Goal: Information Seeking & Learning: Check status

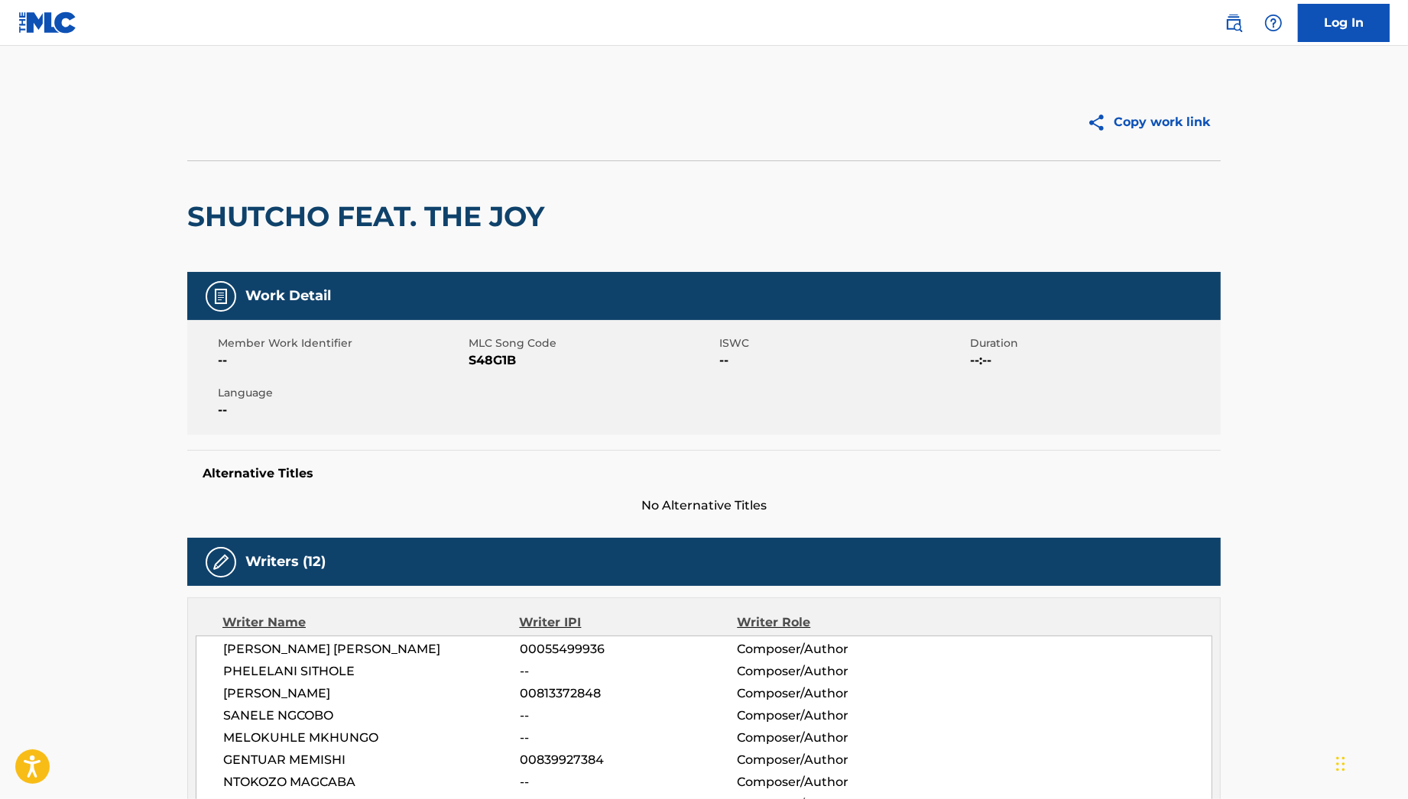
click at [502, 362] on span "S48G1B" at bounding box center [591, 361] width 247 height 18
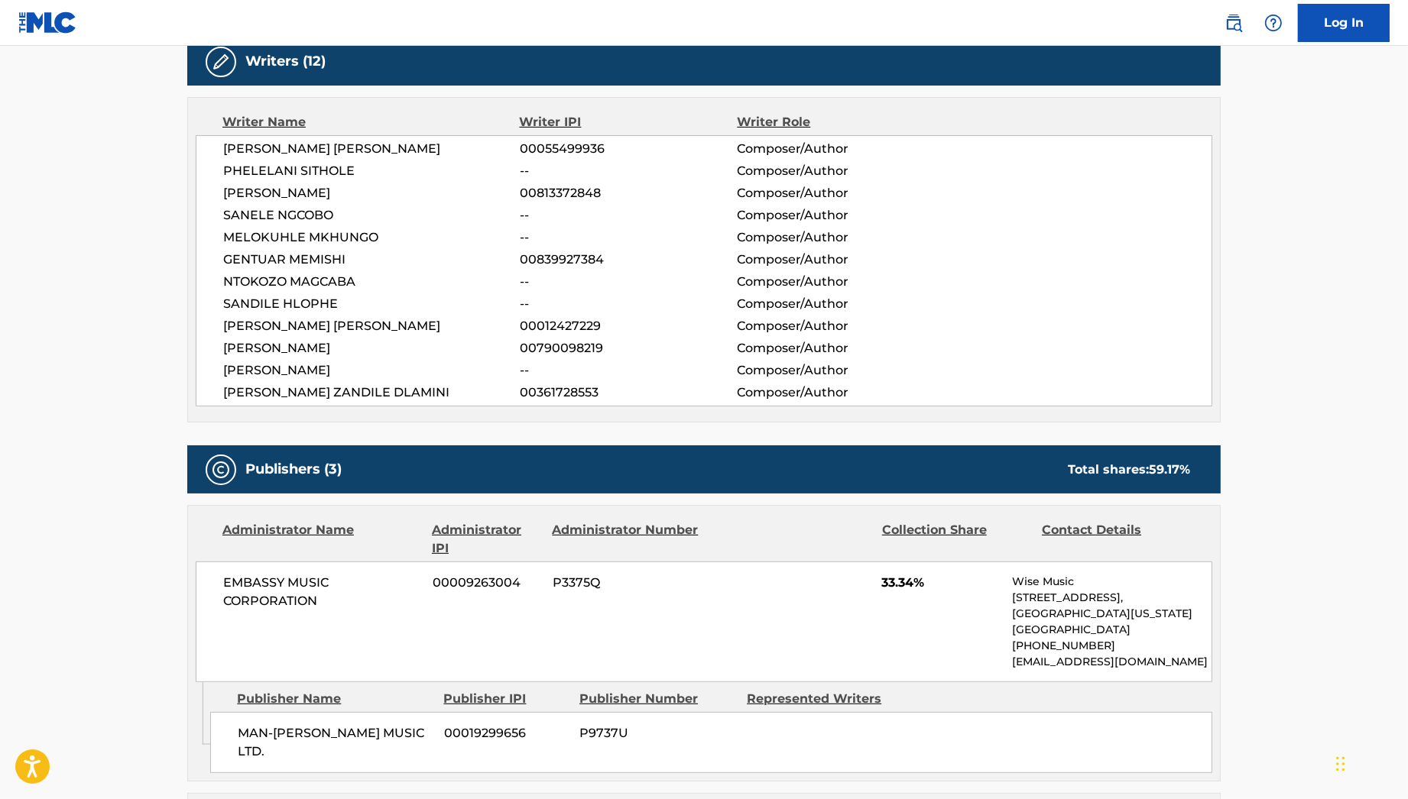
drag, startPoint x: 787, startPoint y: 527, endPoint x: 775, endPoint y: 350, distance: 177.7
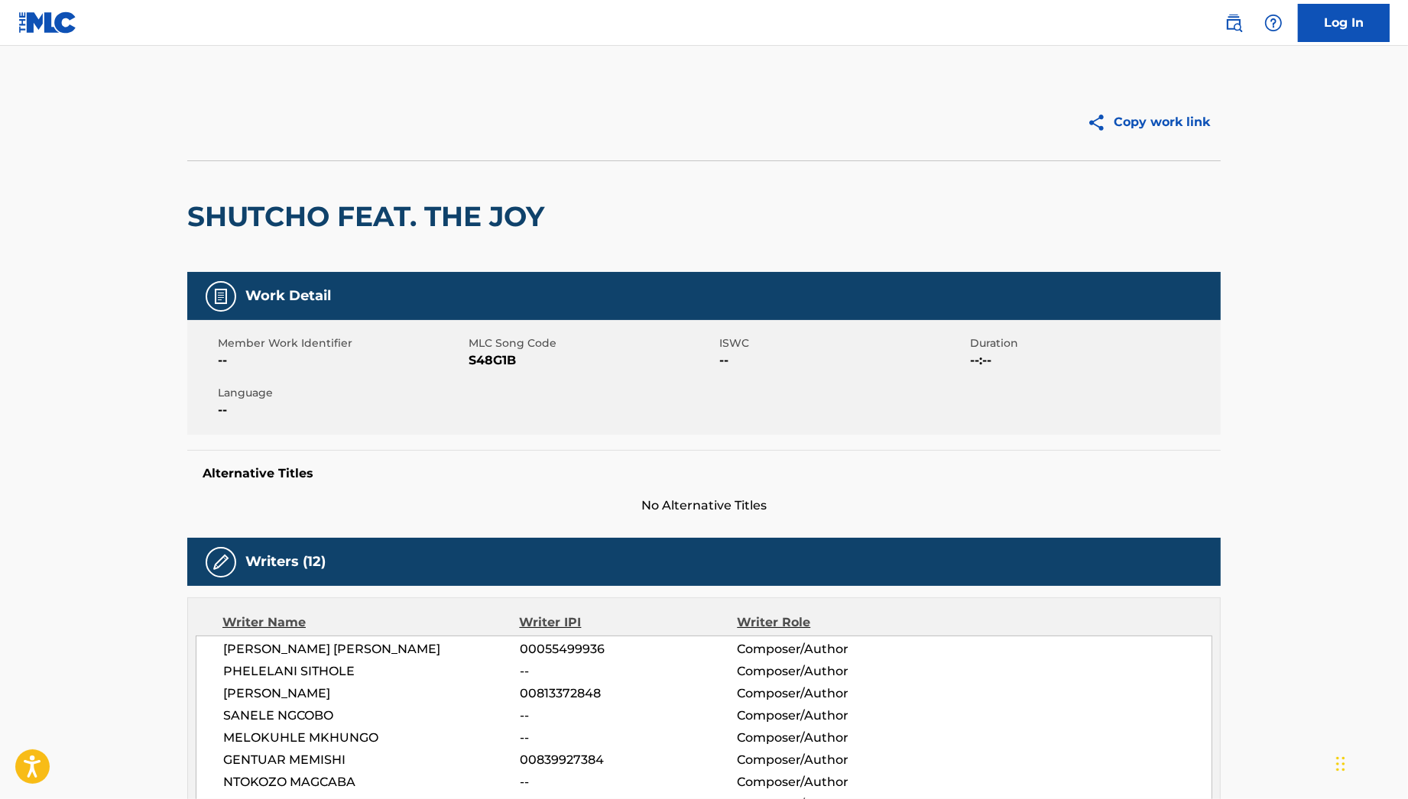
drag, startPoint x: 746, startPoint y: 699, endPoint x: 735, endPoint y: 404, distance: 294.4
click at [274, 216] on h2 "SHUTCHO FEAT. THE JOY" at bounding box center [369, 216] width 365 height 34
copy h2 "SHUTCHO"
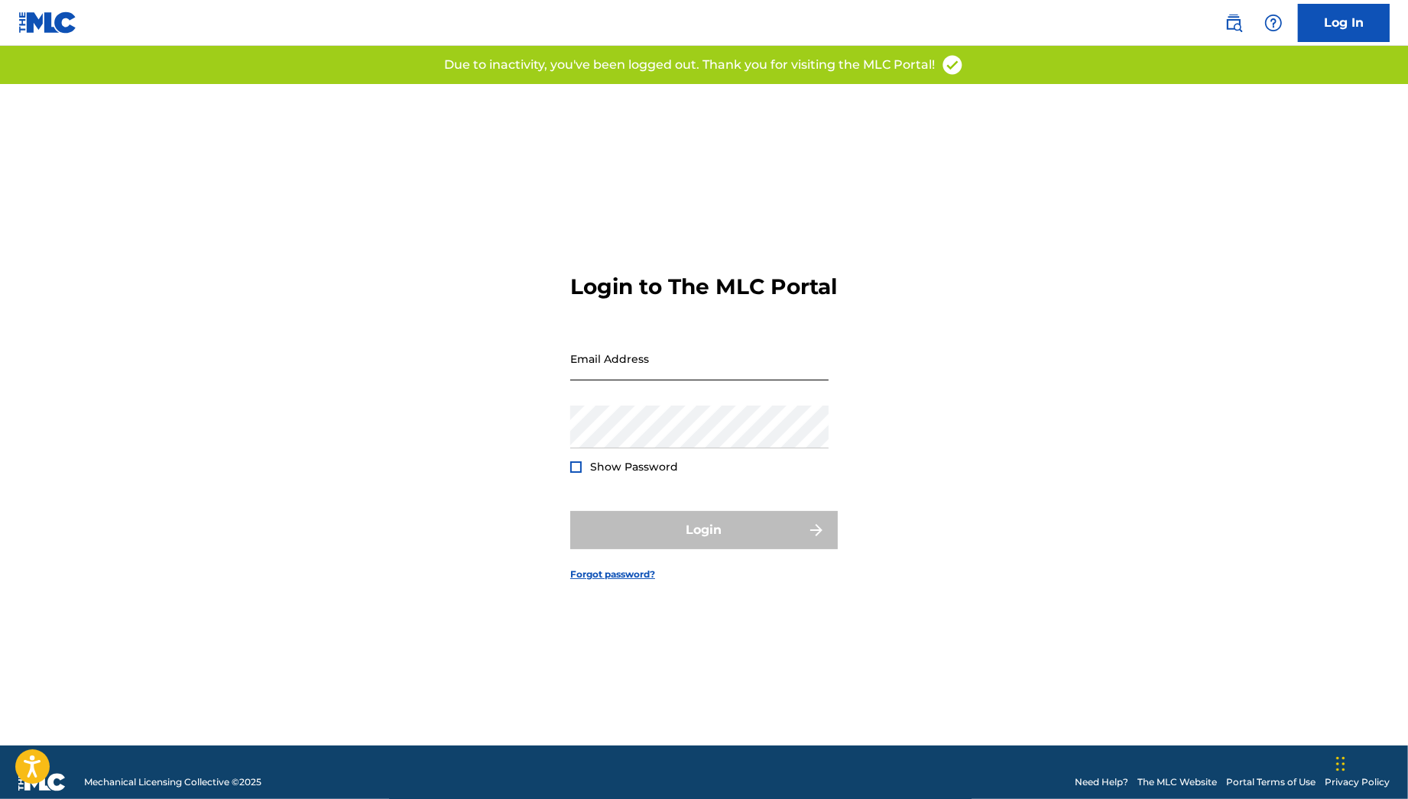
click at [711, 362] on input "Email Address" at bounding box center [699, 359] width 258 height 44
type input "[PERSON_NAME][EMAIL_ADDRESS][PERSON_NAME][DOMAIN_NAME]"
click at [695, 544] on button "Login" at bounding box center [703, 530] width 267 height 38
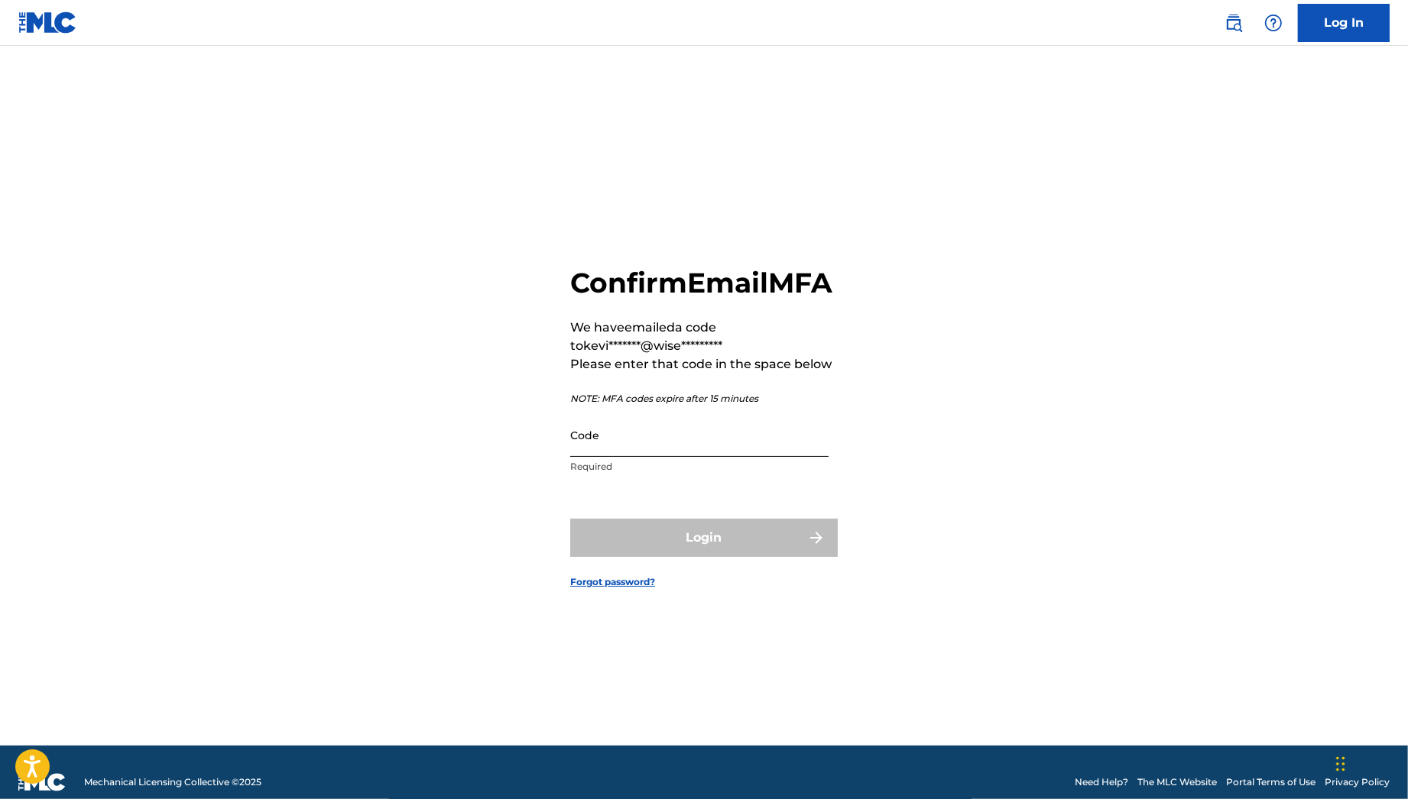
click at [666, 457] on input "Code" at bounding box center [699, 435] width 258 height 44
click at [634, 457] on input "Code" at bounding box center [699, 435] width 258 height 44
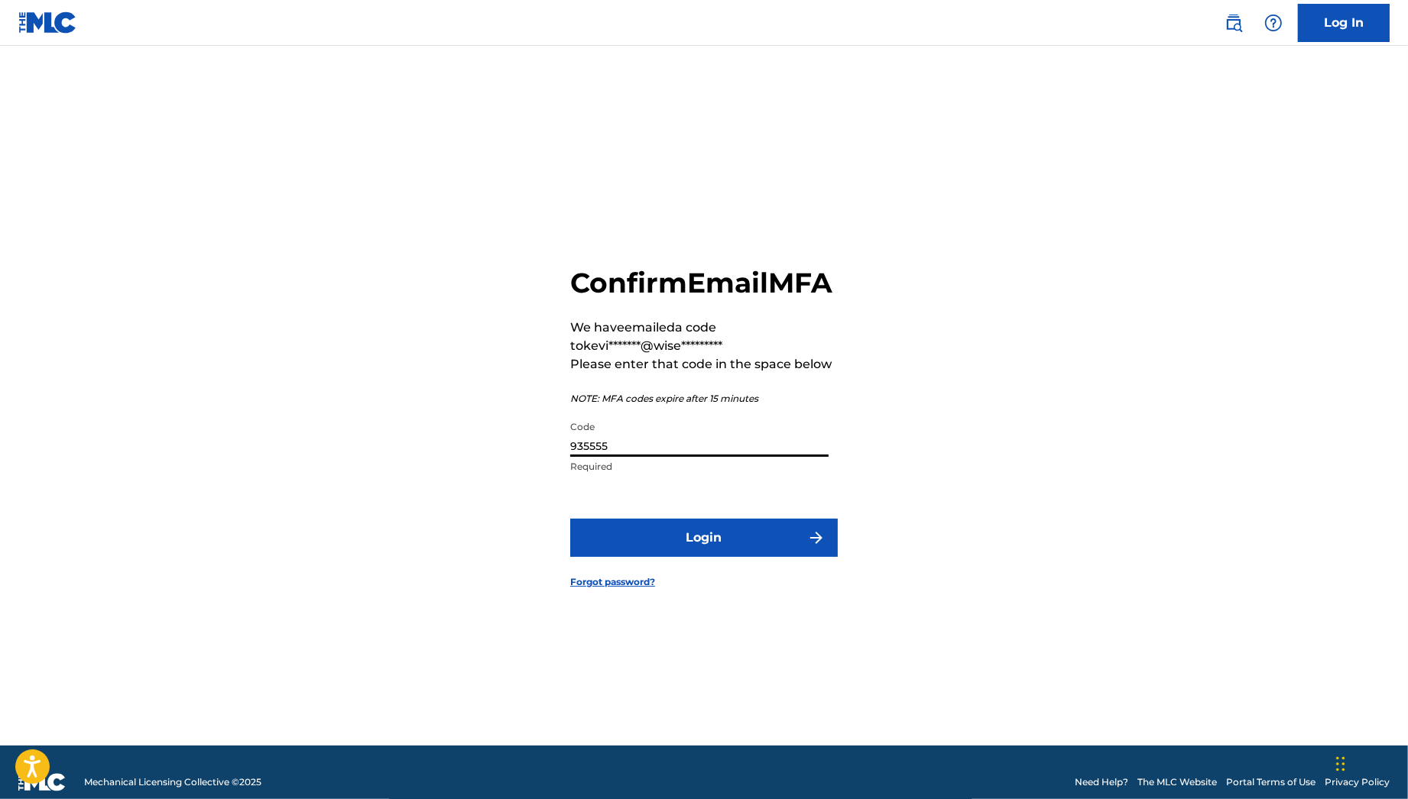
type input "935555"
click at [570, 519] on button "Login" at bounding box center [703, 538] width 267 height 38
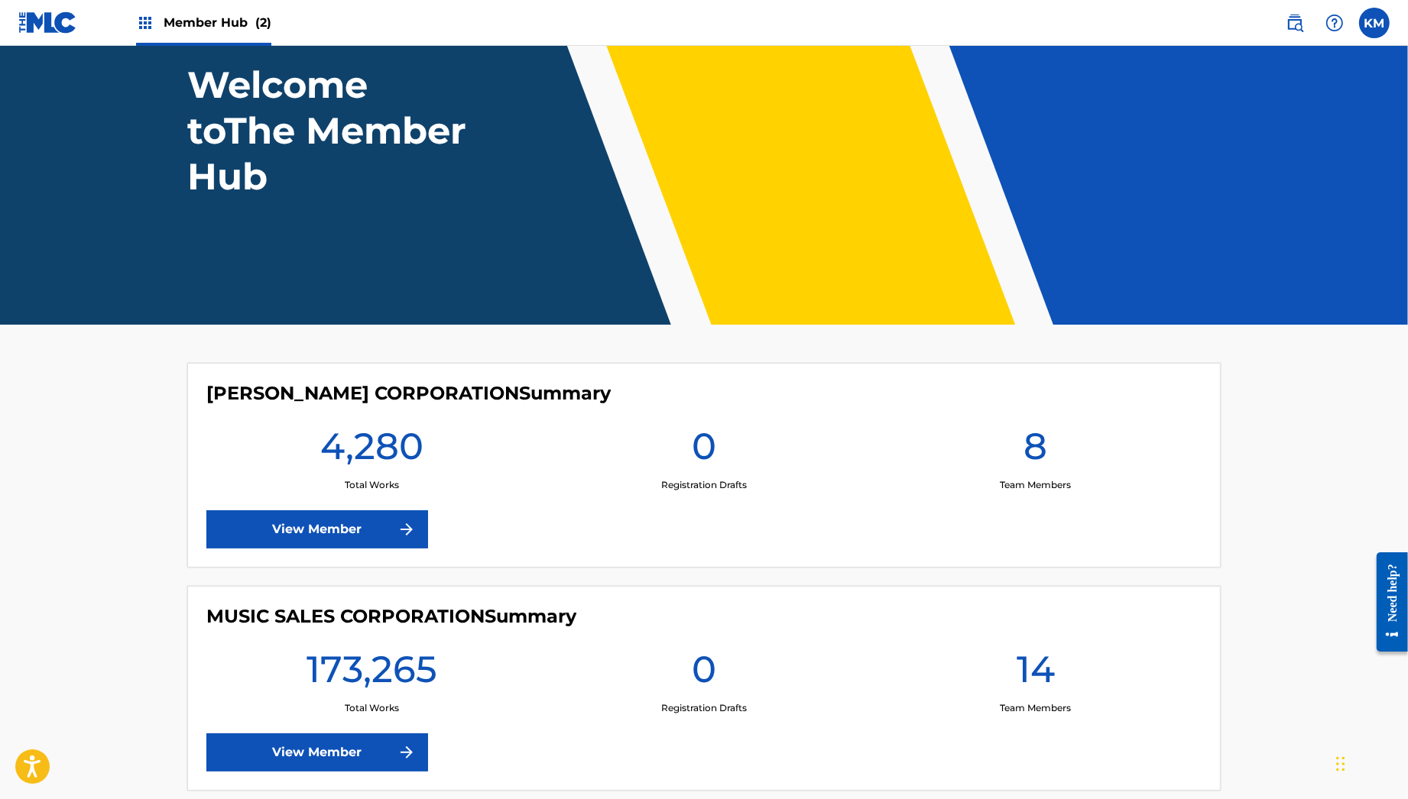
scroll to position [177, 0]
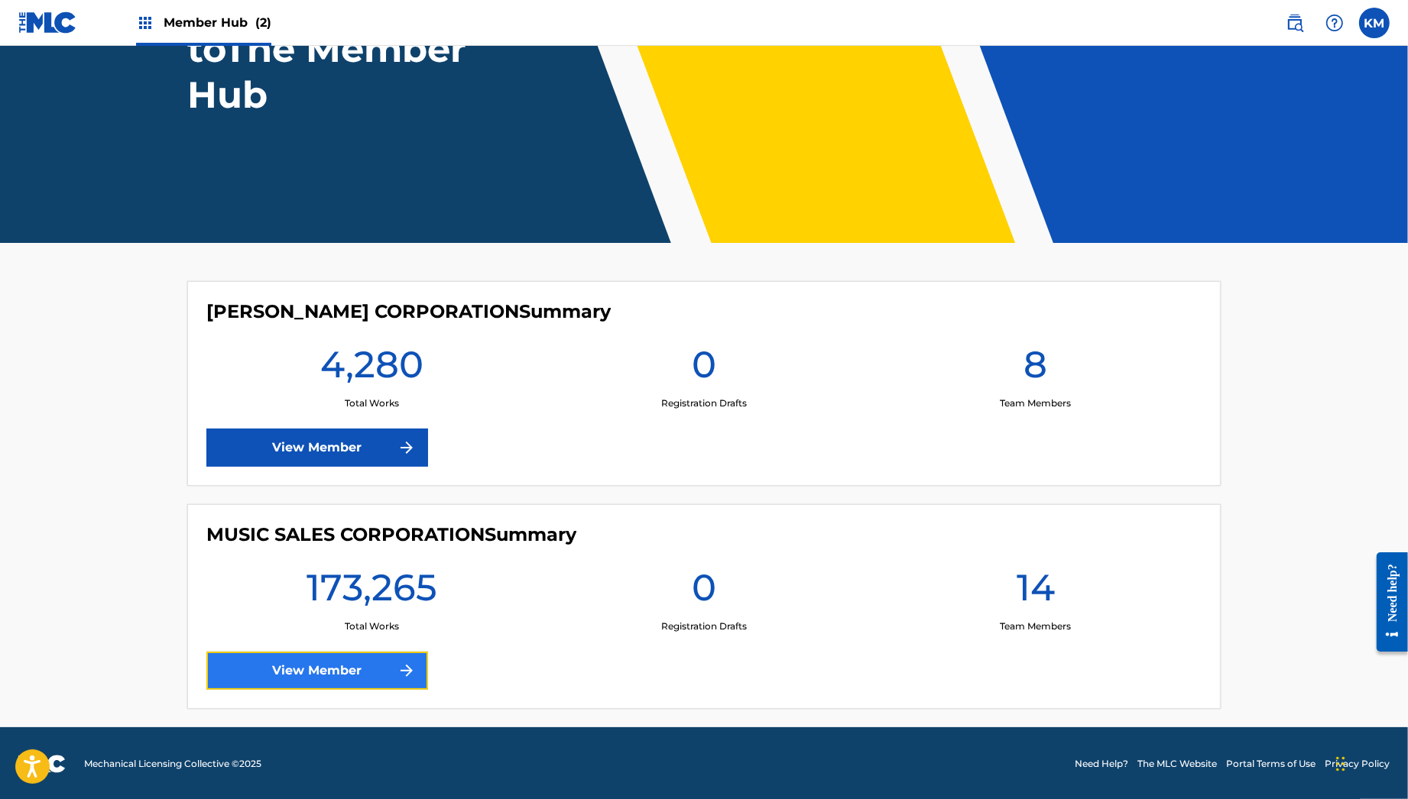
click at [371, 663] on link "View Member" at bounding box center [317, 671] width 222 height 38
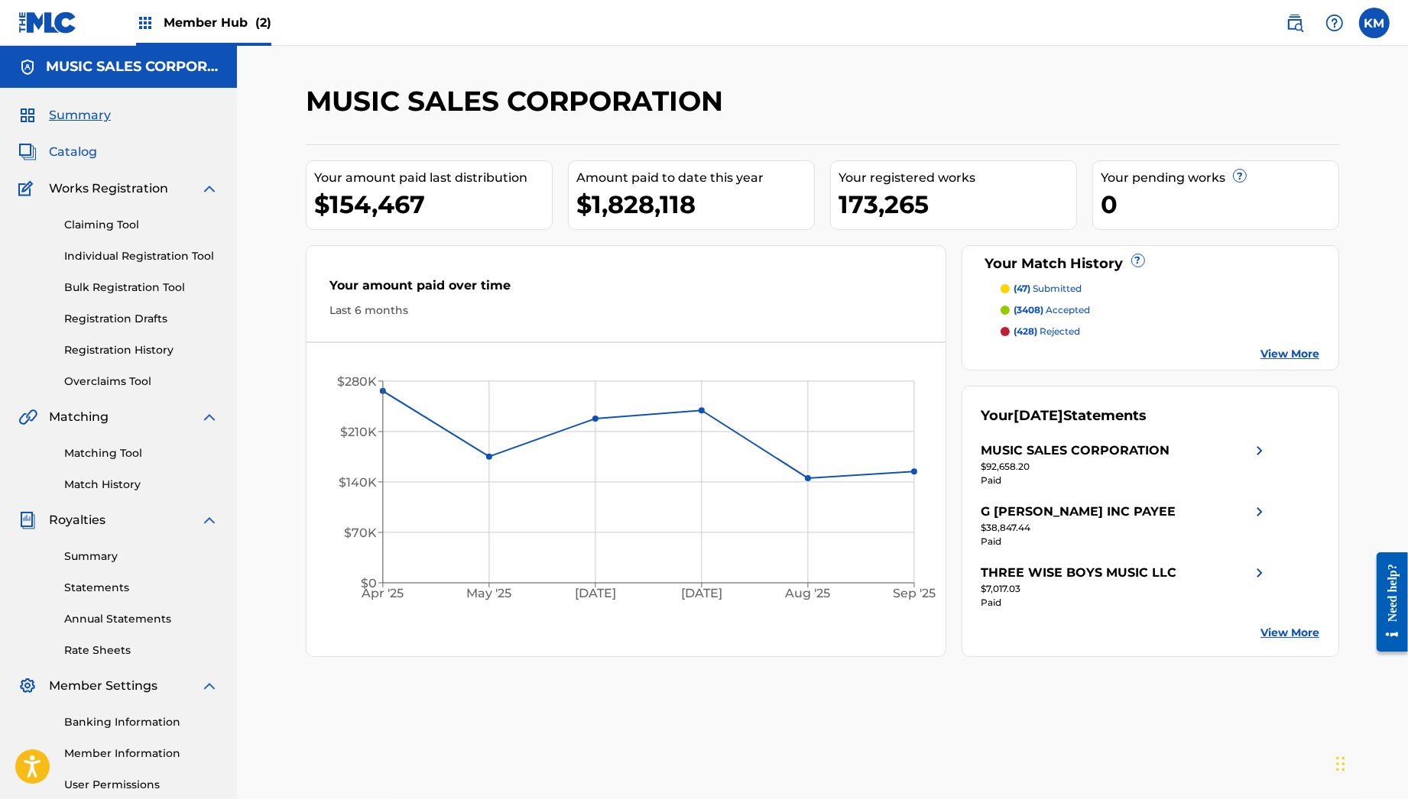
click at [72, 144] on span "Catalog" at bounding box center [73, 152] width 48 height 18
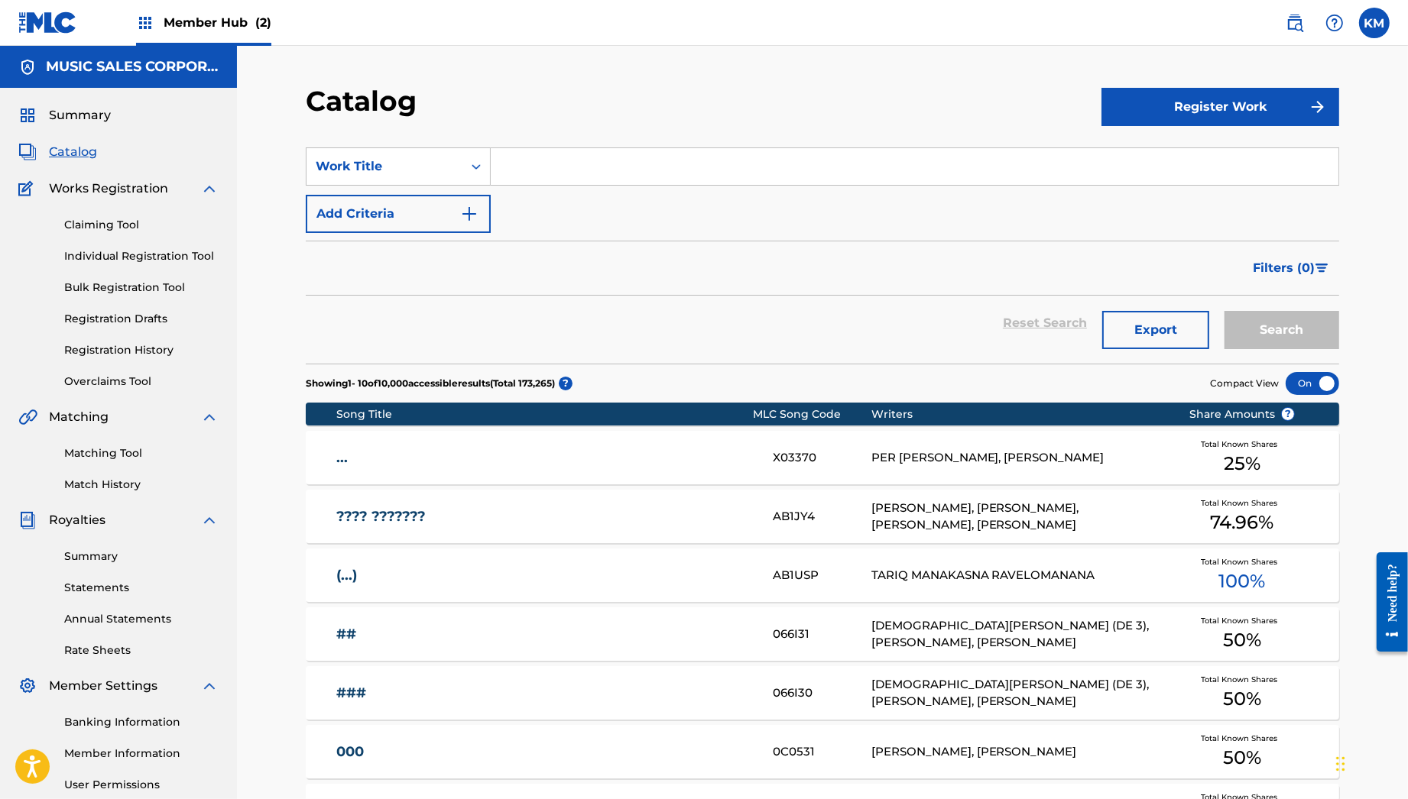
click at [498, 177] on input "Search Form" at bounding box center [915, 166] width 848 height 37
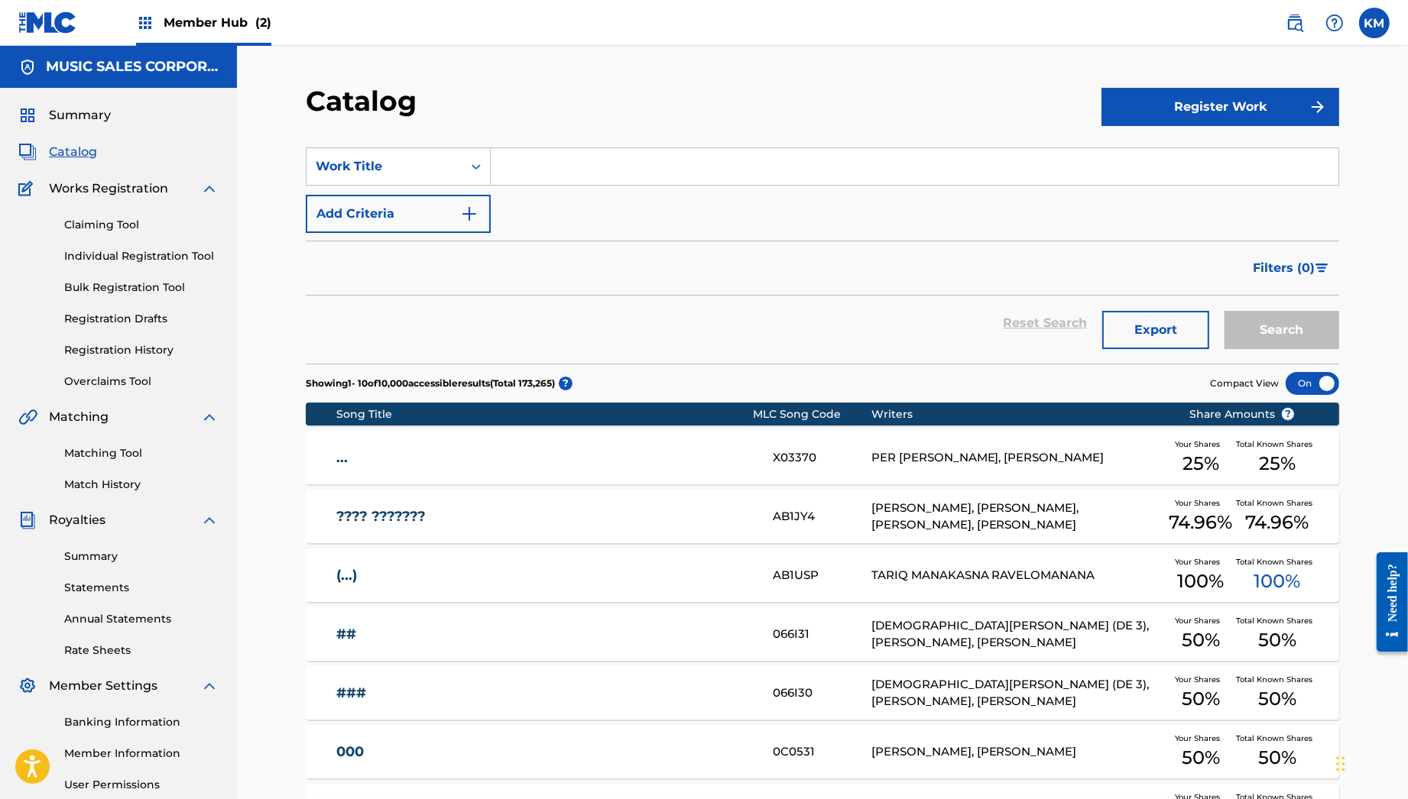
paste input "SHUTCHO"
type input "SHUTCHO"
click at [1224, 311] on button "Search" at bounding box center [1281, 330] width 115 height 38
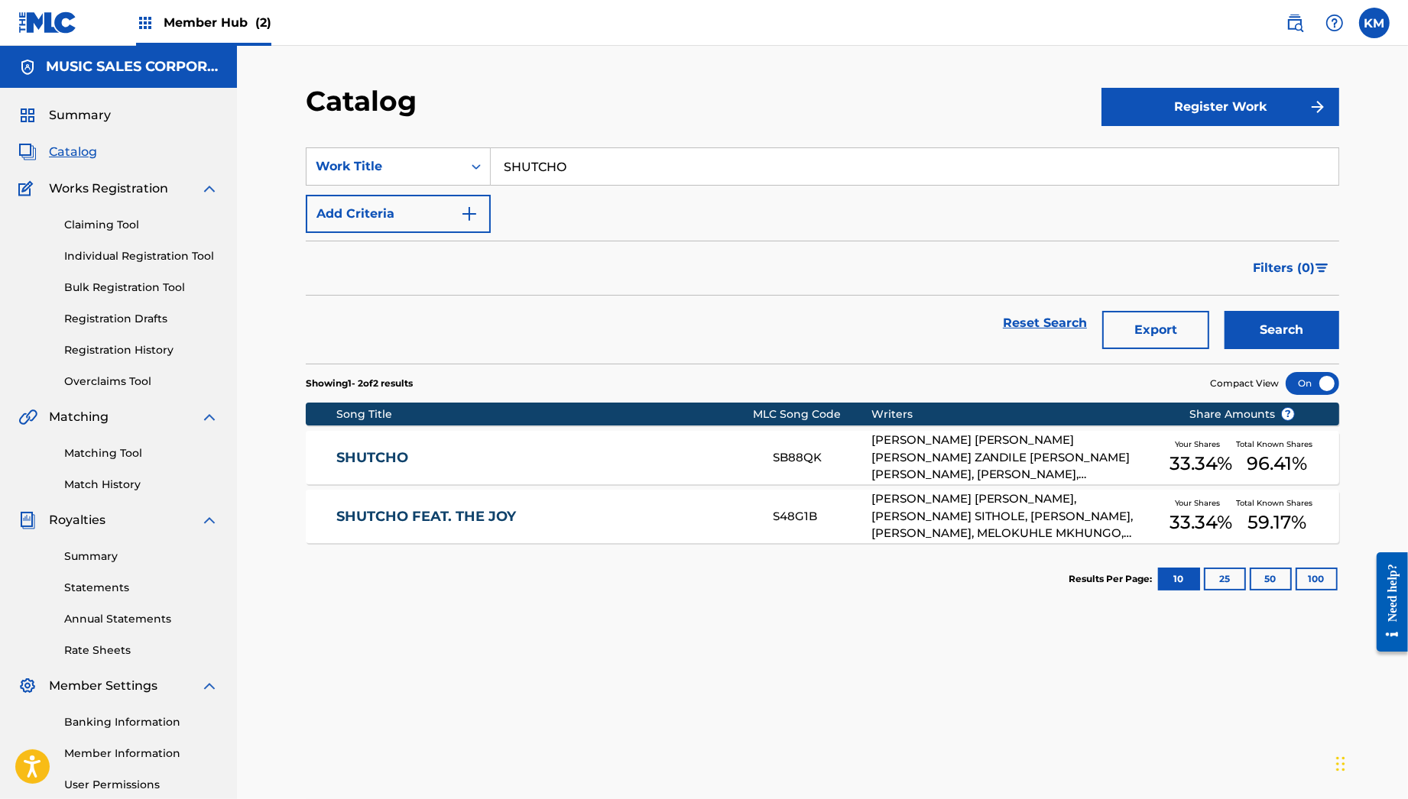
click at [393, 522] on link "SHUTCHO FEAT. THE JOY" at bounding box center [545, 517] width 416 height 18
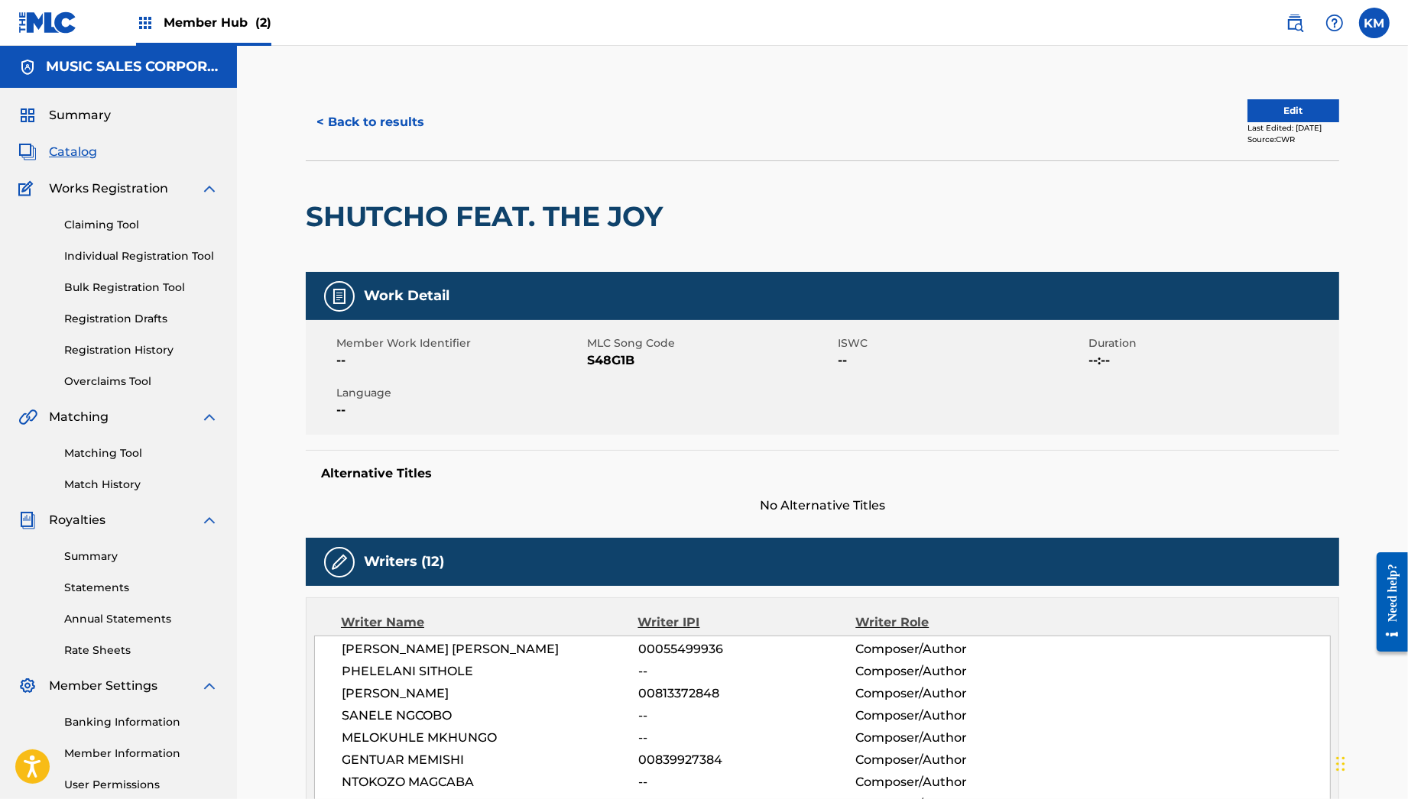
drag, startPoint x: 248, startPoint y: 405, endPoint x: 248, endPoint y: 158, distance: 246.9
click at [332, 125] on button "< Back to results" at bounding box center [370, 122] width 129 height 38
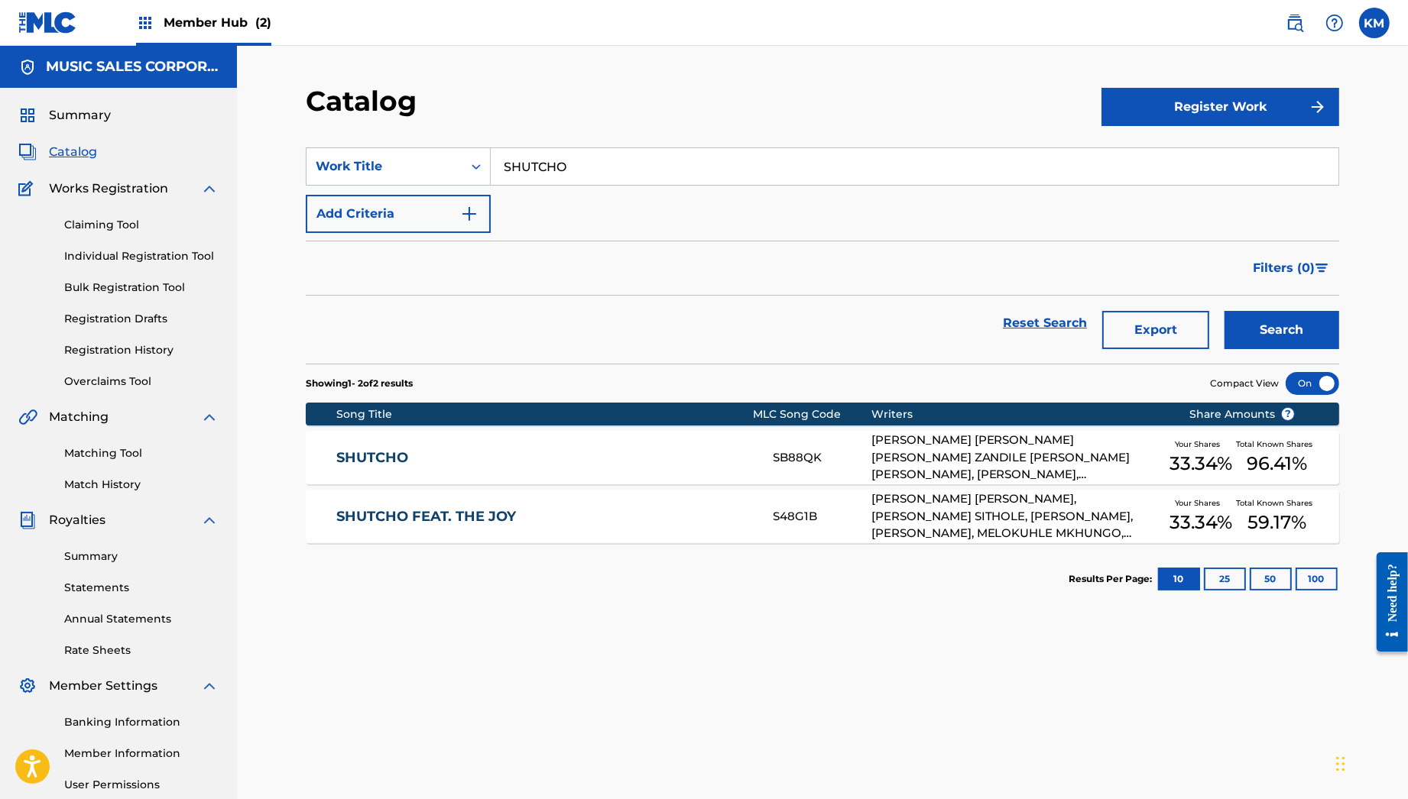
click at [391, 465] on link "SHUTCHO" at bounding box center [545, 458] width 416 height 18
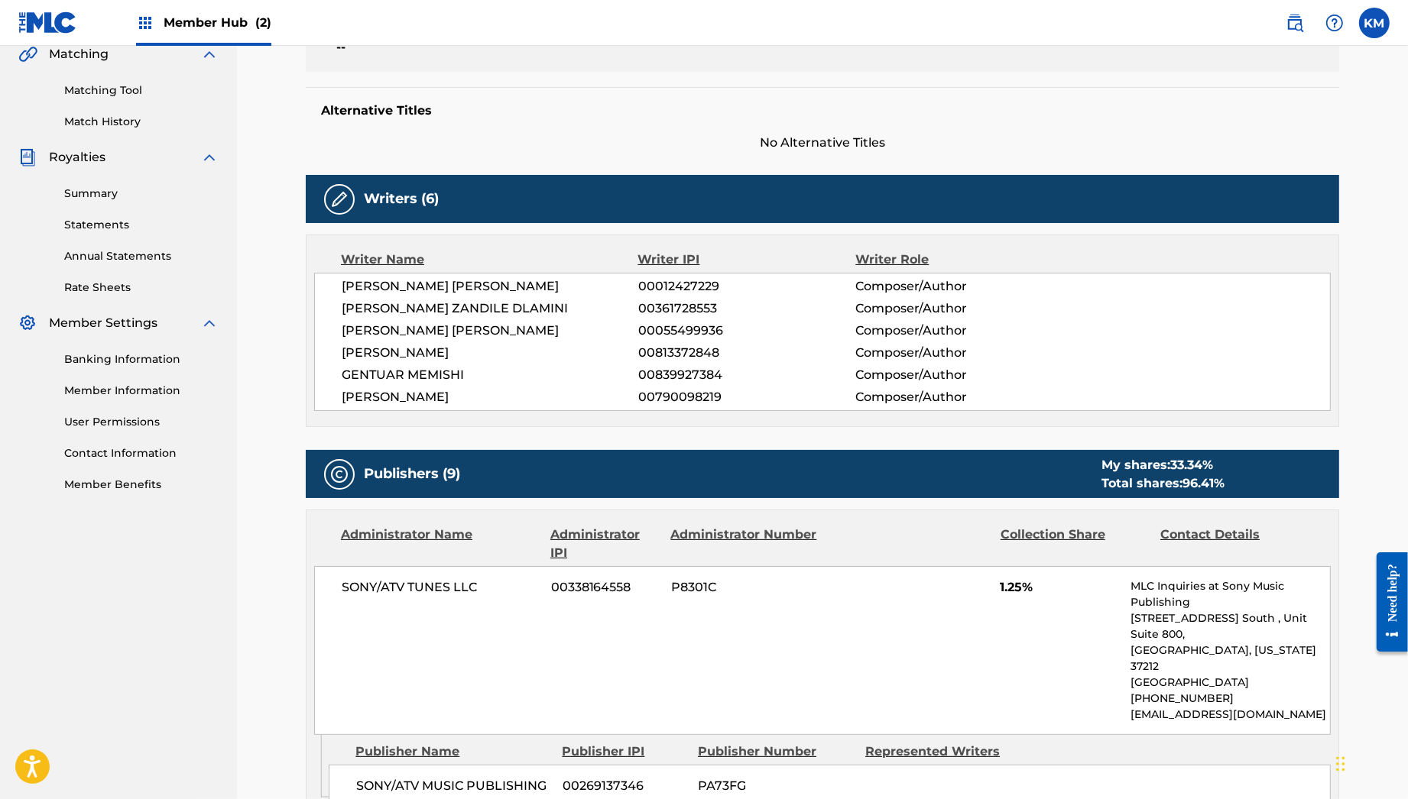
scroll to position [849, 0]
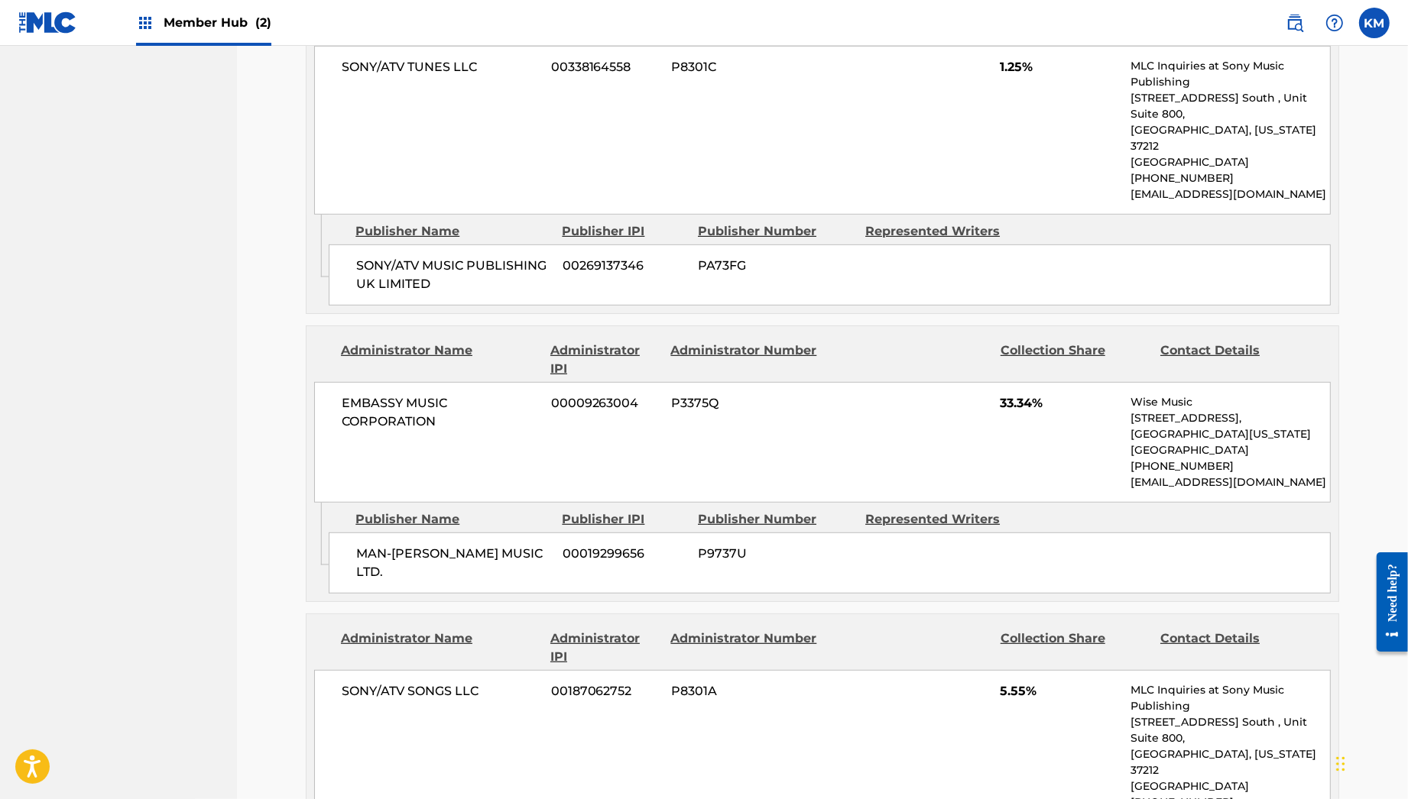
drag, startPoint x: 309, startPoint y: 417, endPoint x: 308, endPoint y: 468, distance: 52.0
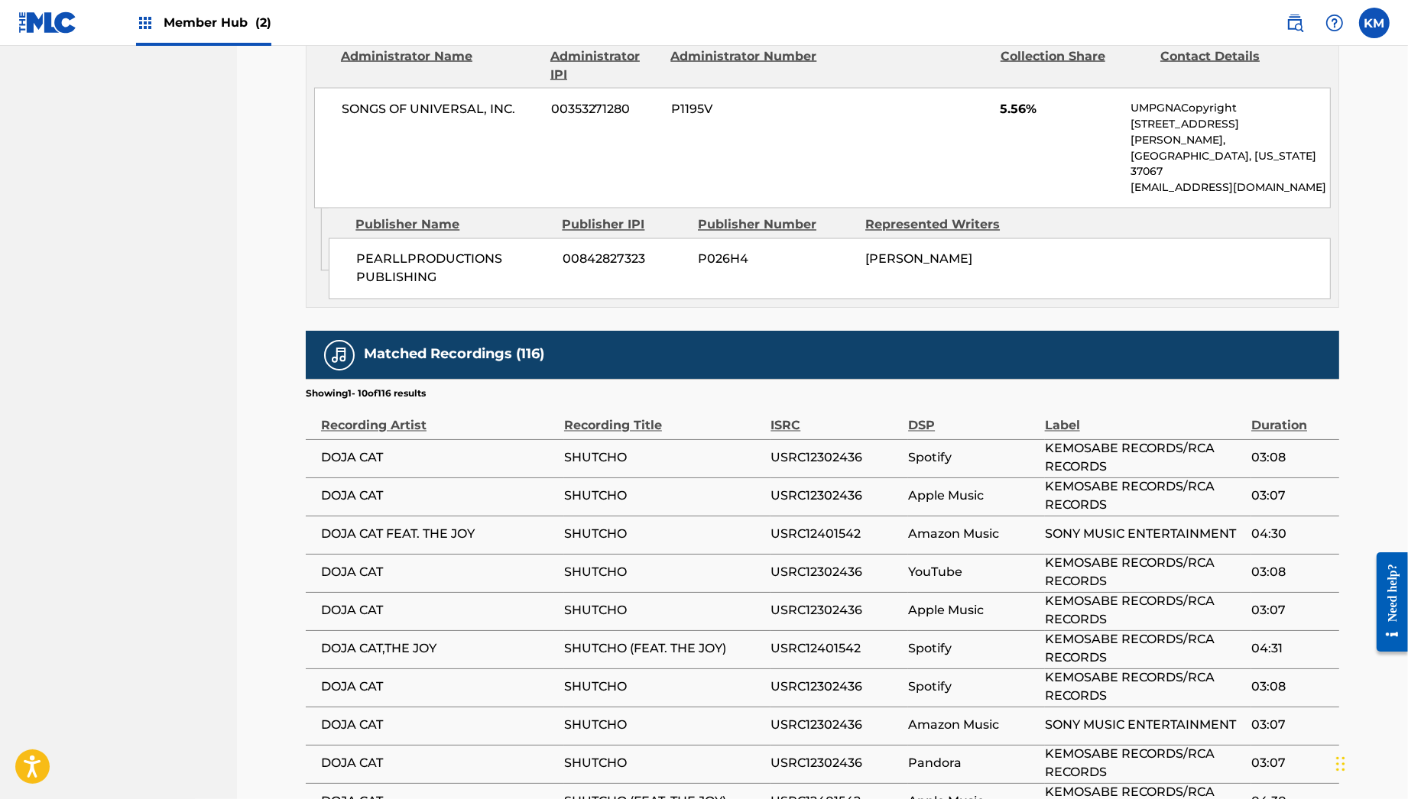
scroll to position [2980, 0]
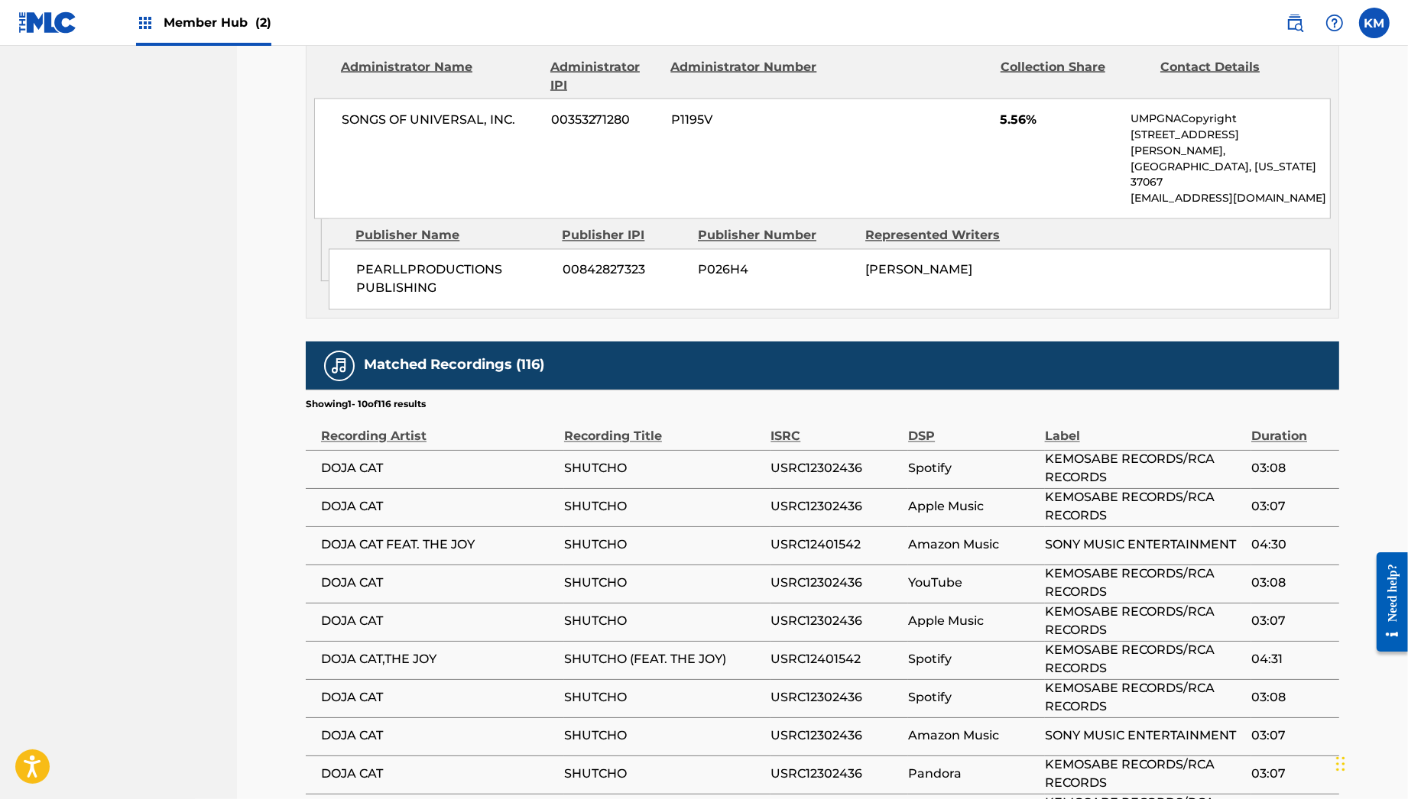
drag, startPoint x: 277, startPoint y: 523, endPoint x: 280, endPoint y: 476, distance: 46.7
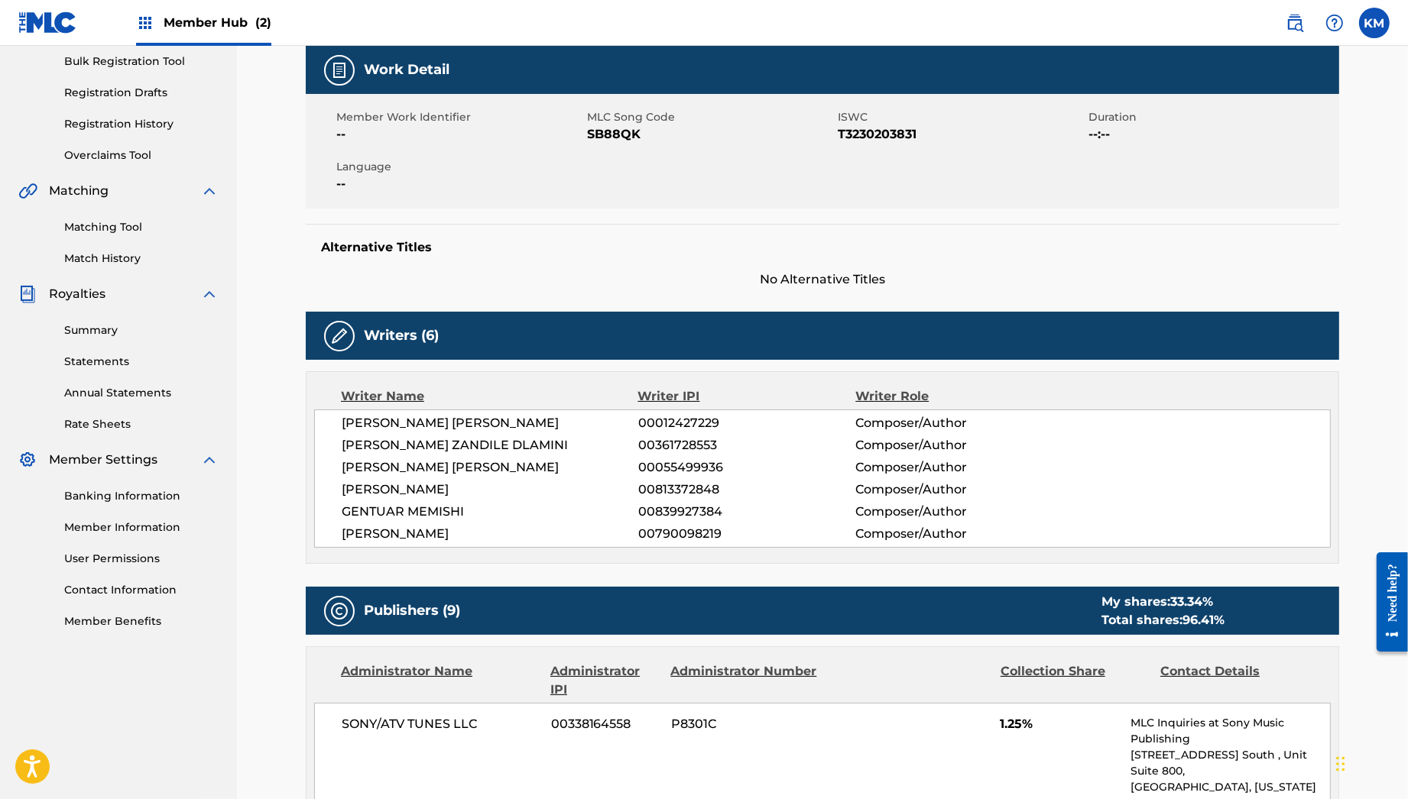
scroll to position [0, 0]
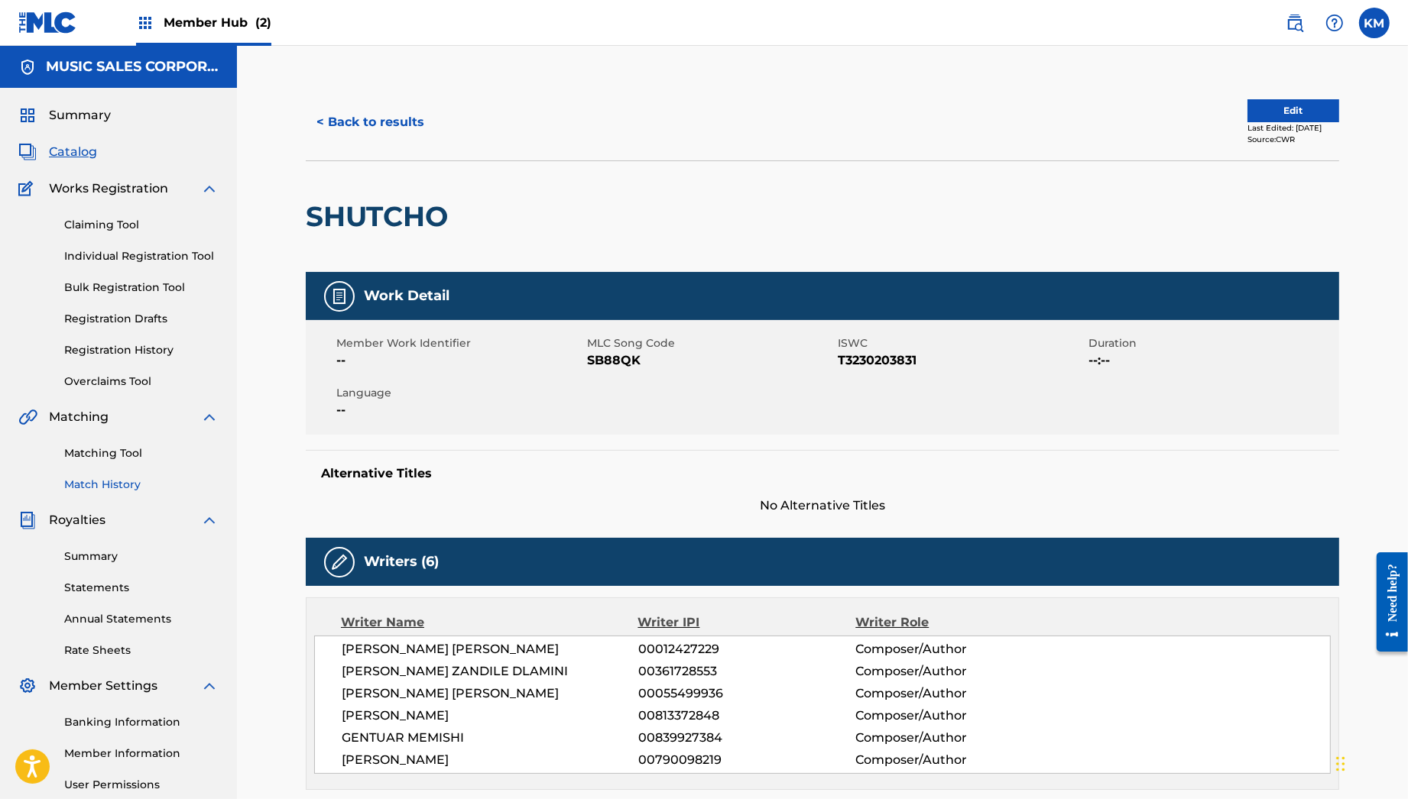
click at [119, 486] on link "Match History" at bounding box center [141, 485] width 154 height 16
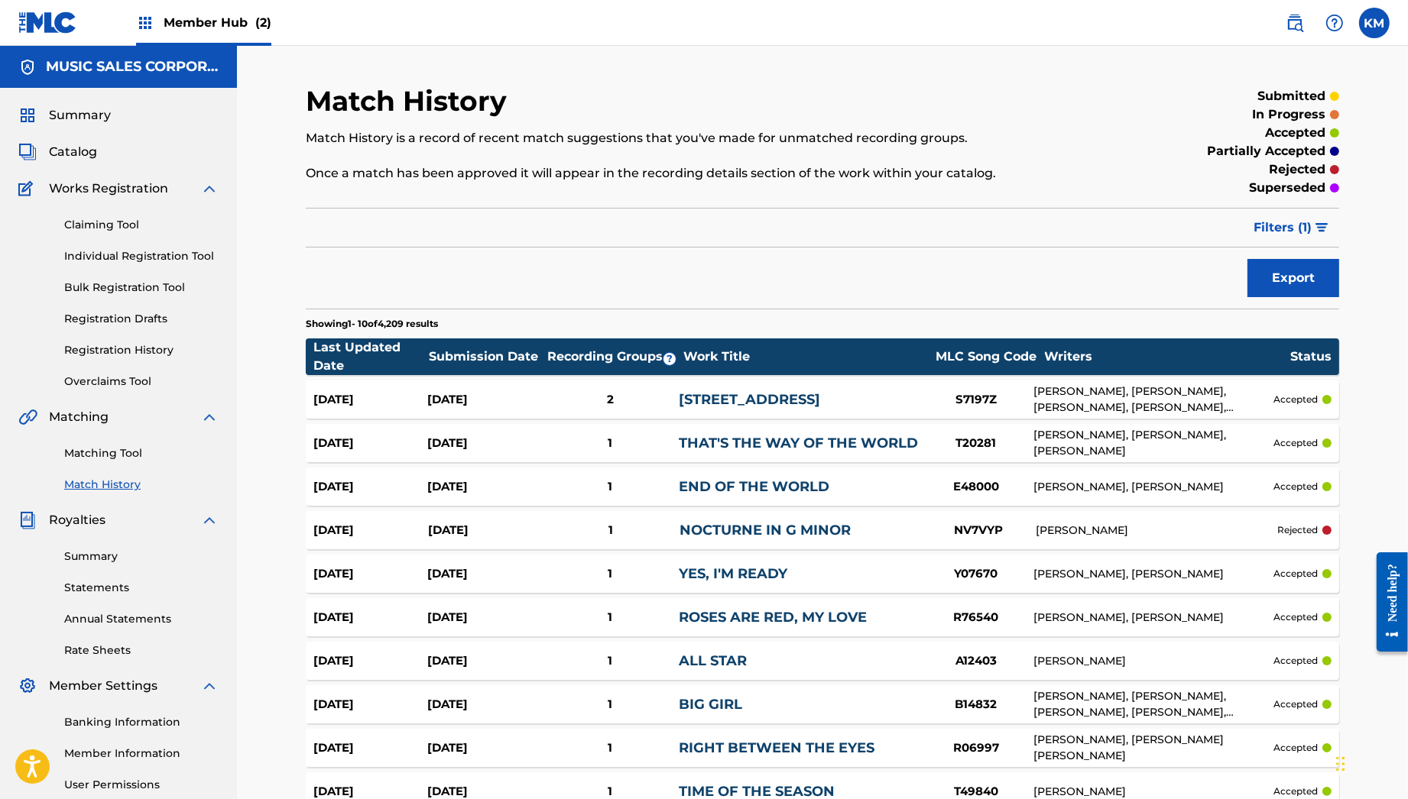
click at [631, 398] on div "2" at bounding box center [610, 400] width 137 height 18
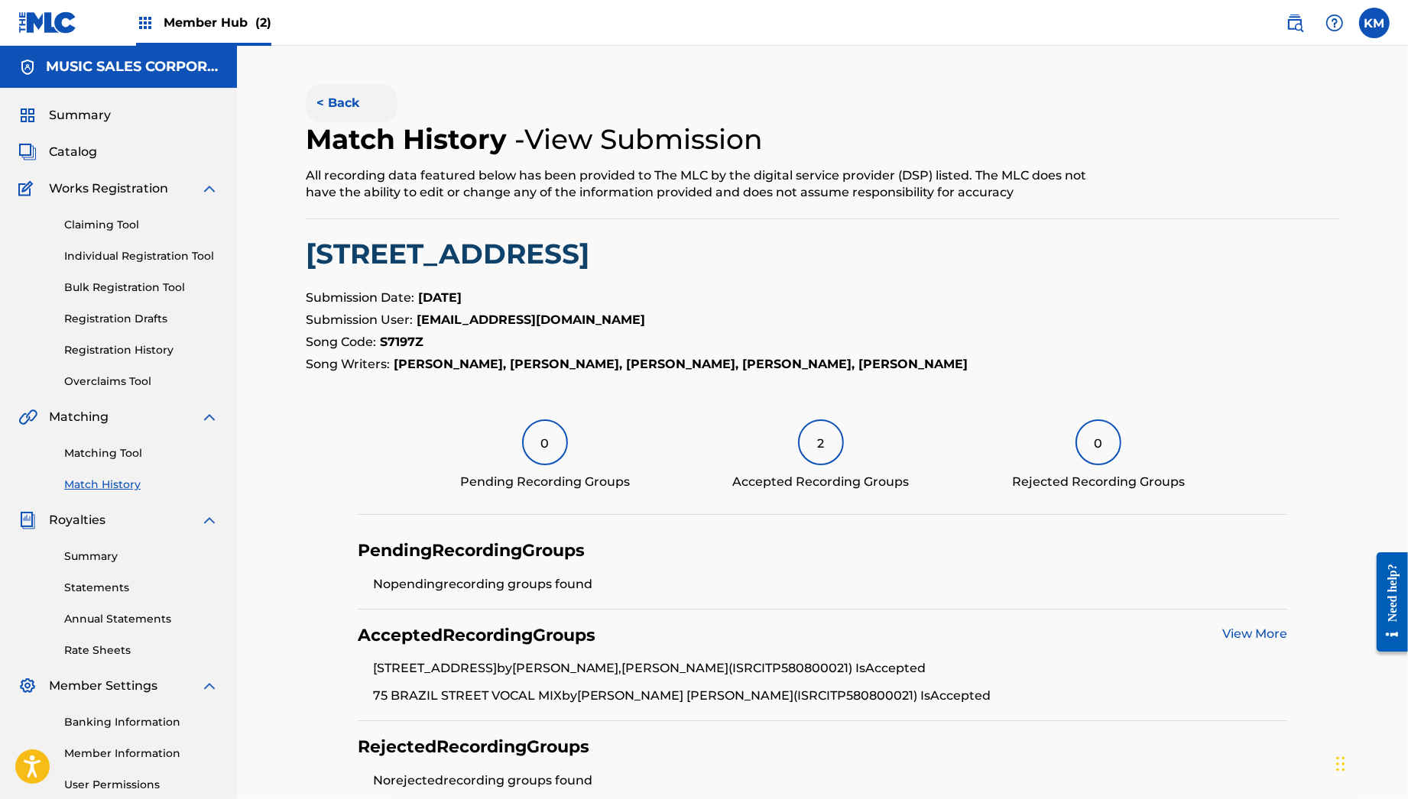
click at [340, 93] on button "< Back" at bounding box center [352, 103] width 92 height 38
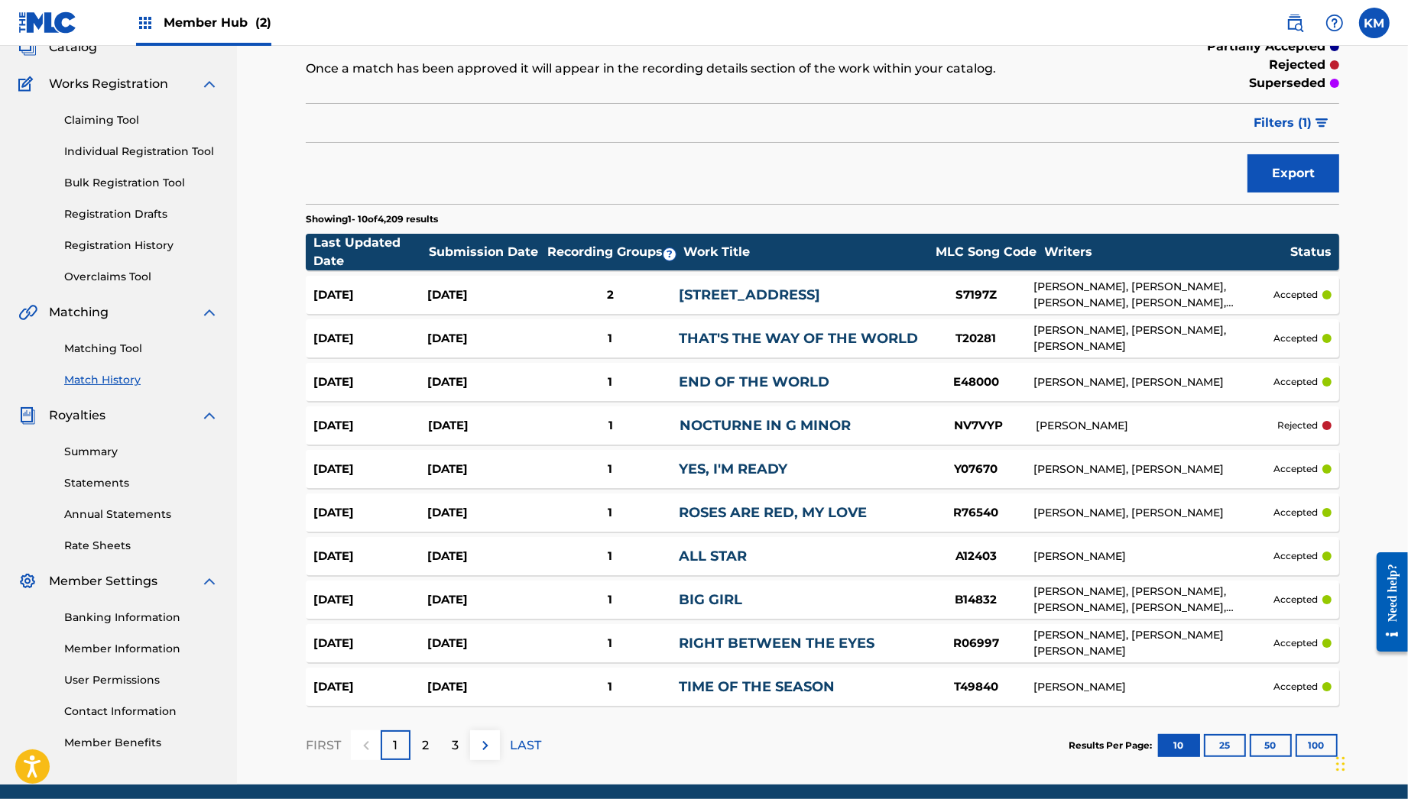
scroll to position [162, 0]
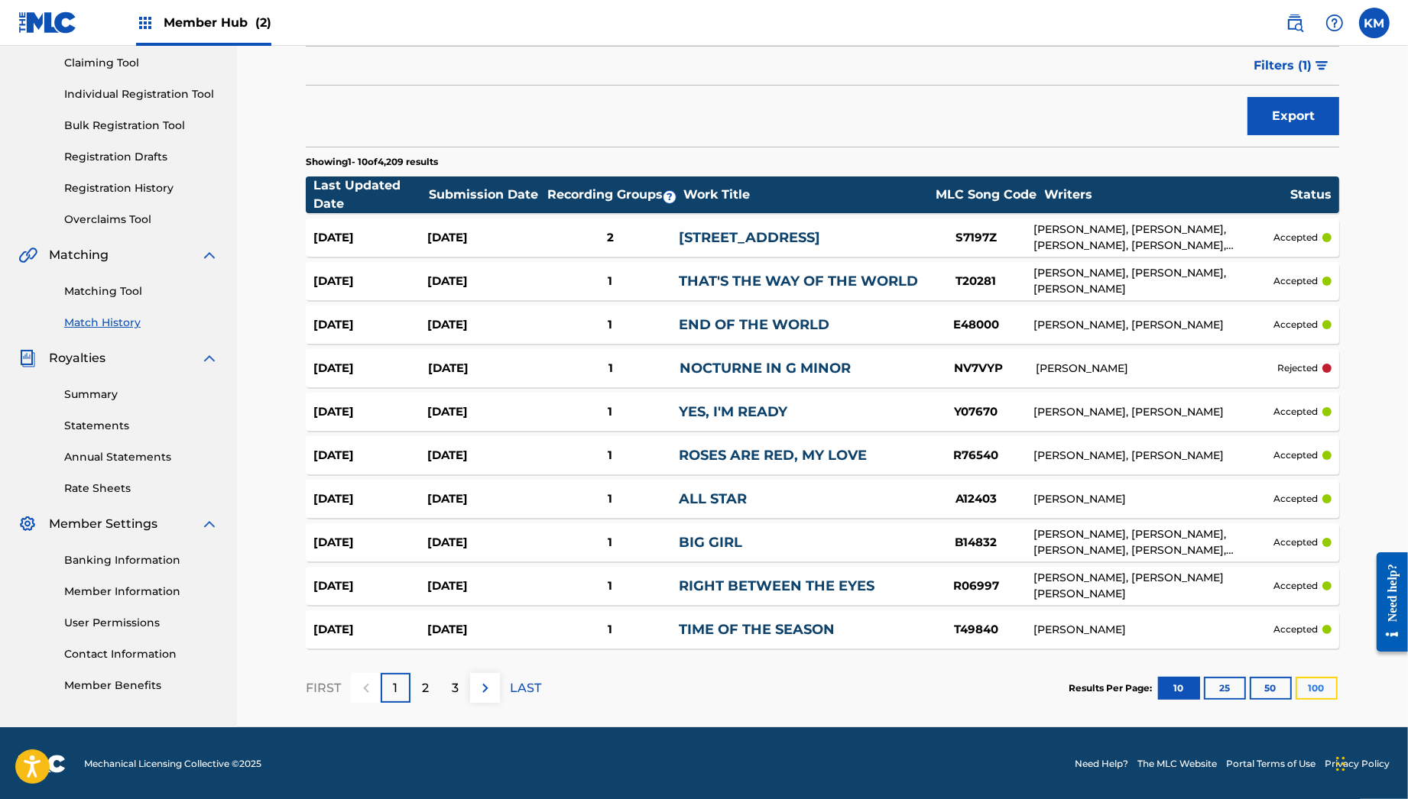
click at [1317, 691] on button "100" at bounding box center [1316, 688] width 42 height 23
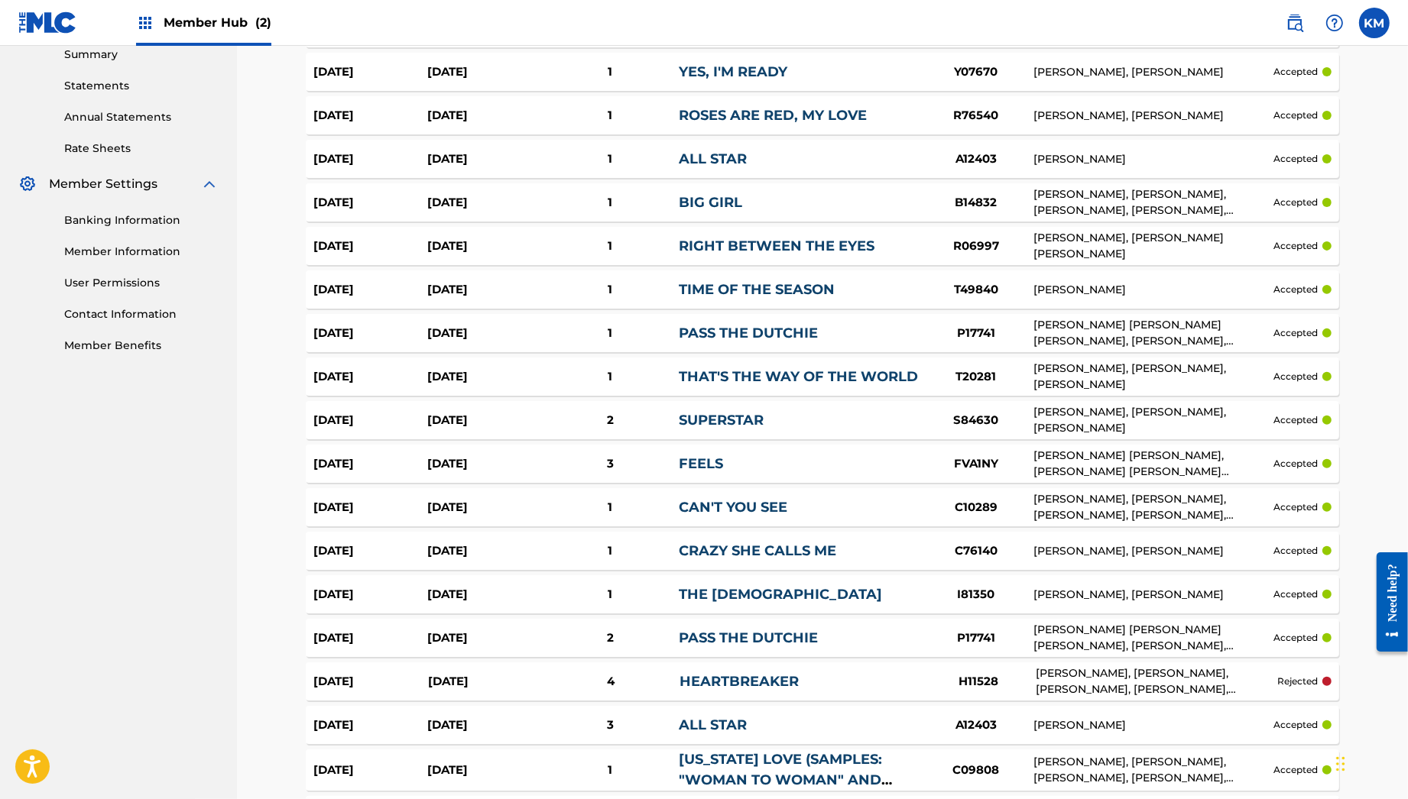
scroll to position [0, 0]
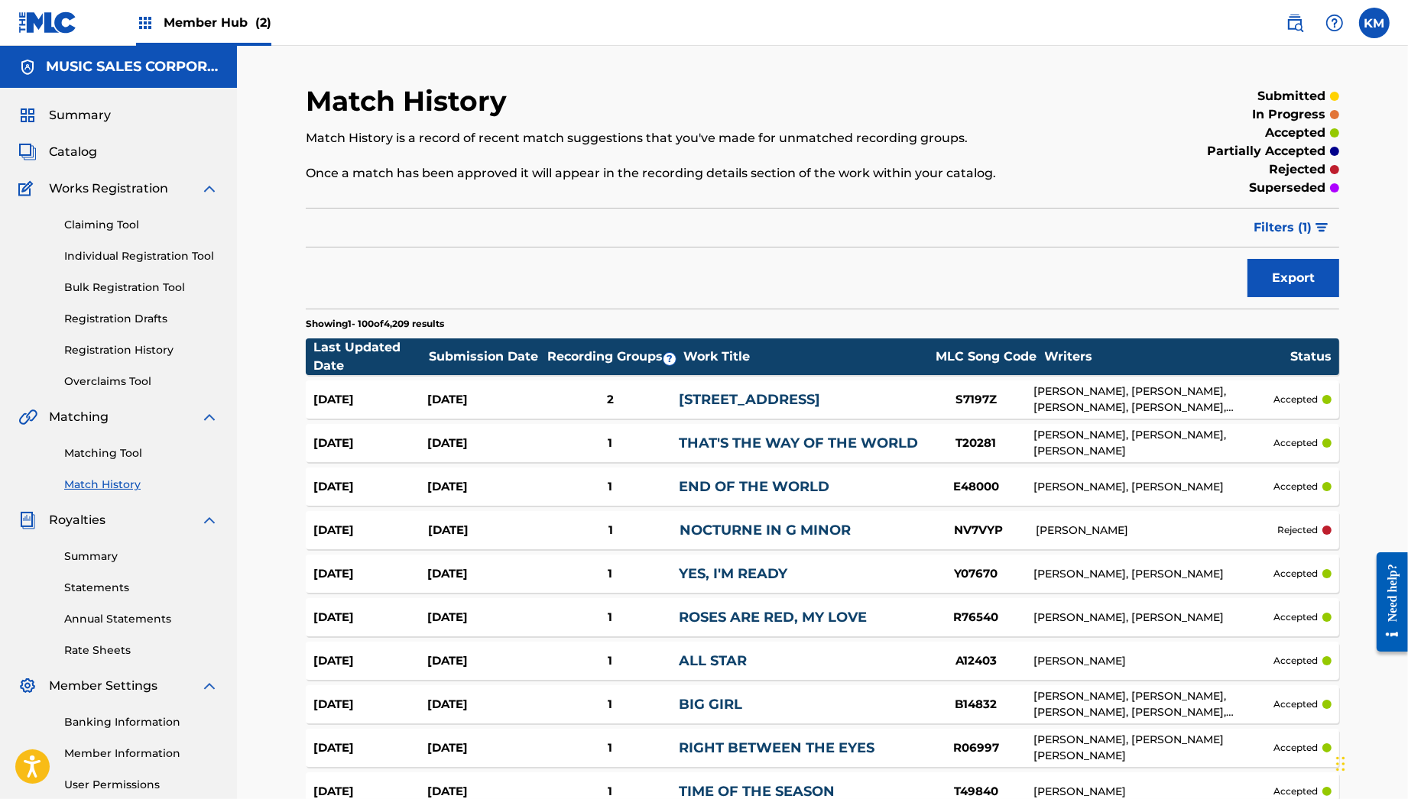
click at [1302, 222] on span "Filters ( 1 )" at bounding box center [1282, 228] width 58 height 18
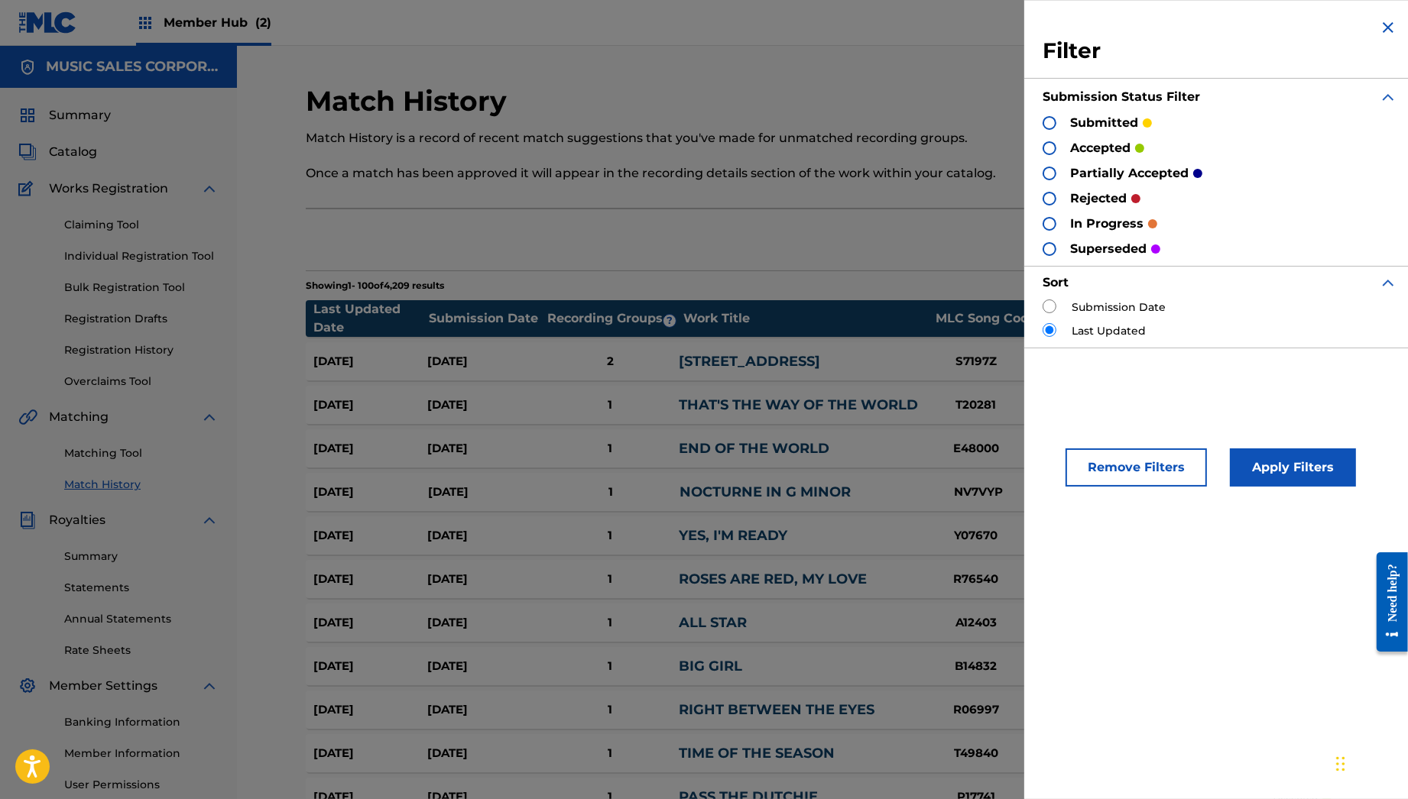
click at [1153, 300] on label "Submission Date" at bounding box center [1119, 308] width 94 height 16
click at [1048, 306] on input "radio" at bounding box center [1049, 307] width 14 height 14
radio input "true"
click at [1281, 452] on button "Apply Filters" at bounding box center [1293, 468] width 126 height 38
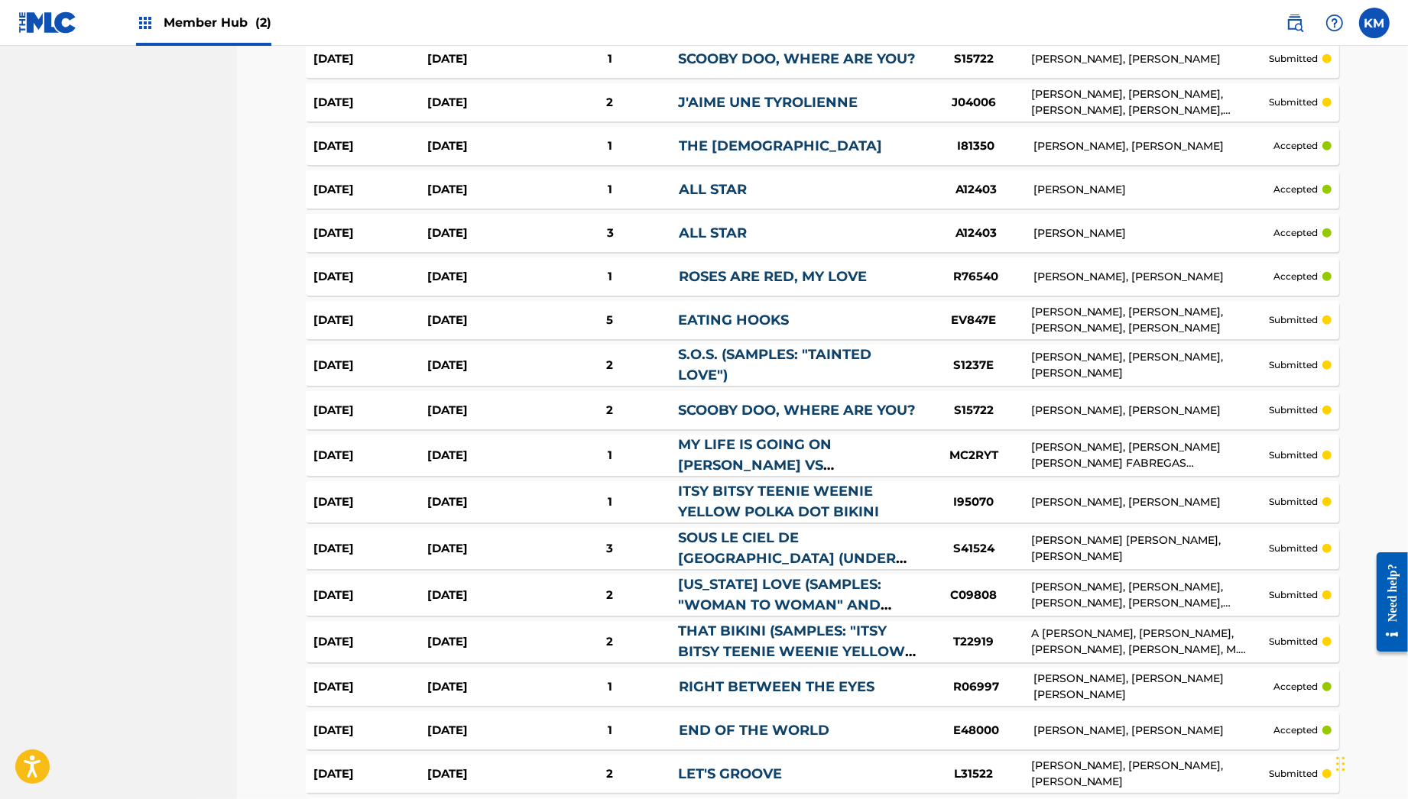
scroll to position [1358, 0]
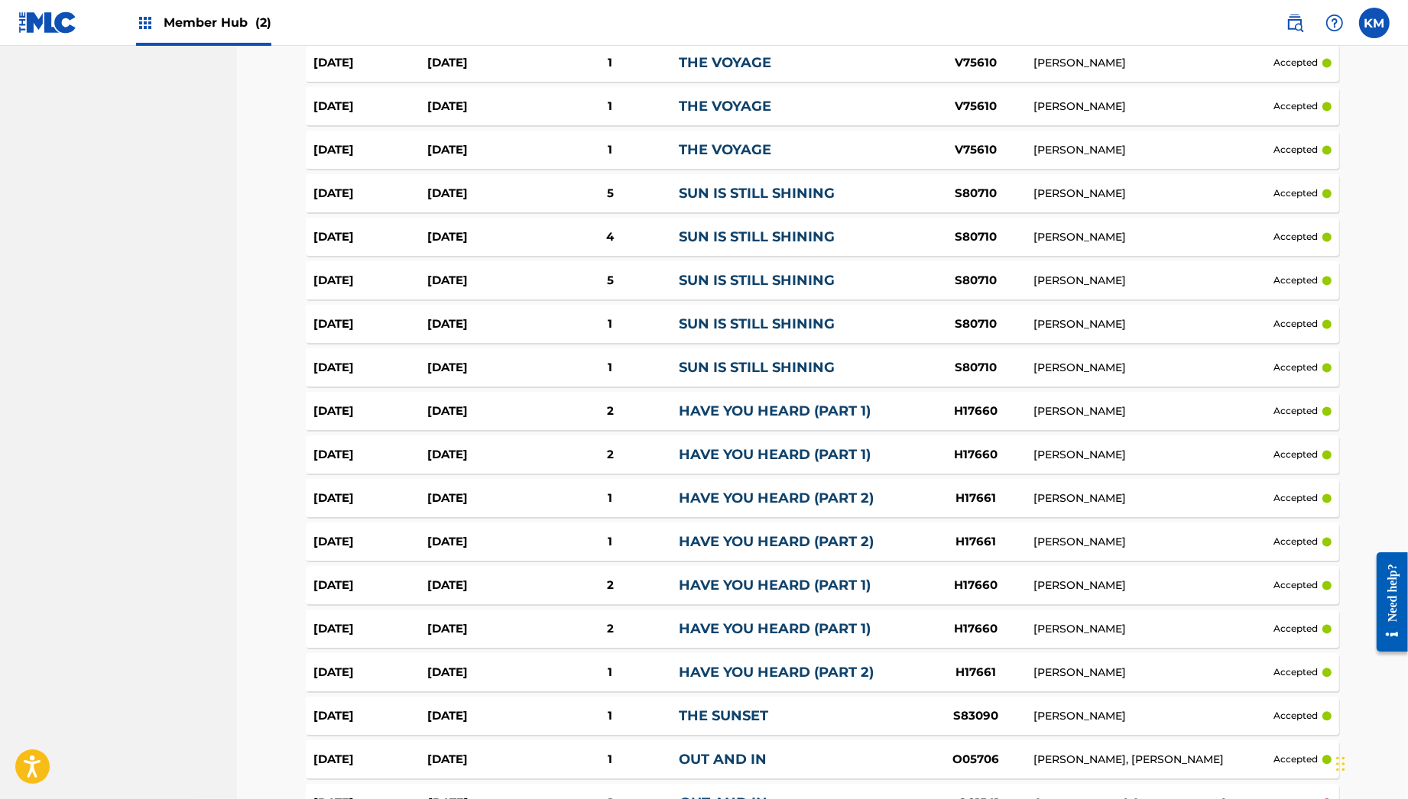
scroll to position [3651, 0]
